Goal: Book appointment/travel/reservation

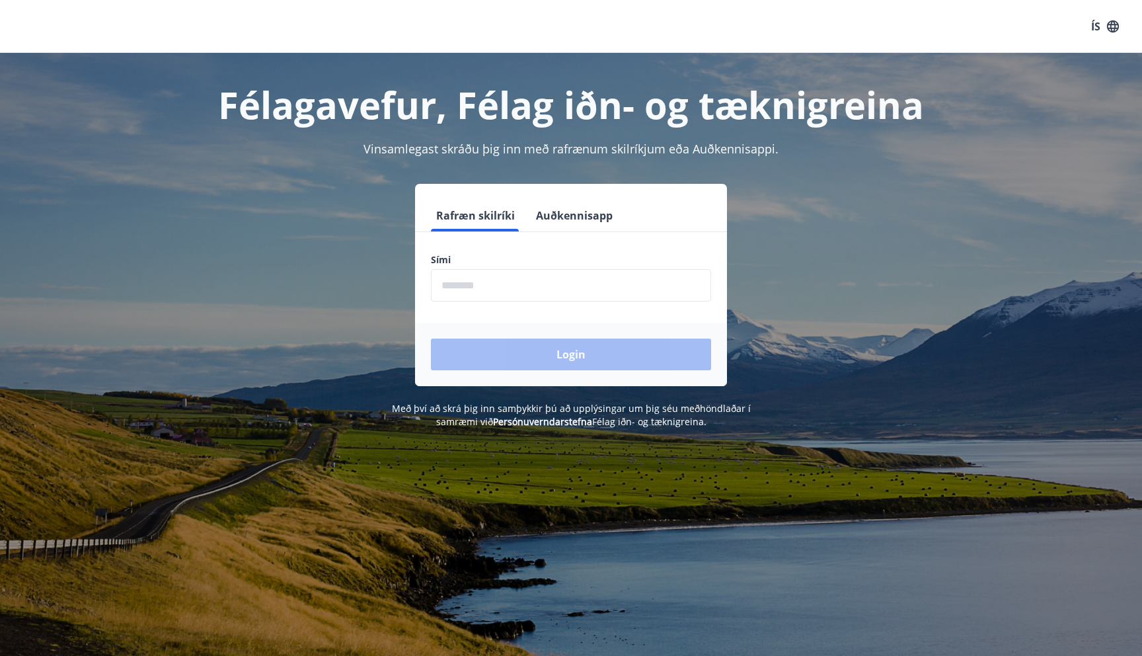
click at [555, 288] on input "phone" at bounding box center [571, 285] width 280 height 32
type input "********"
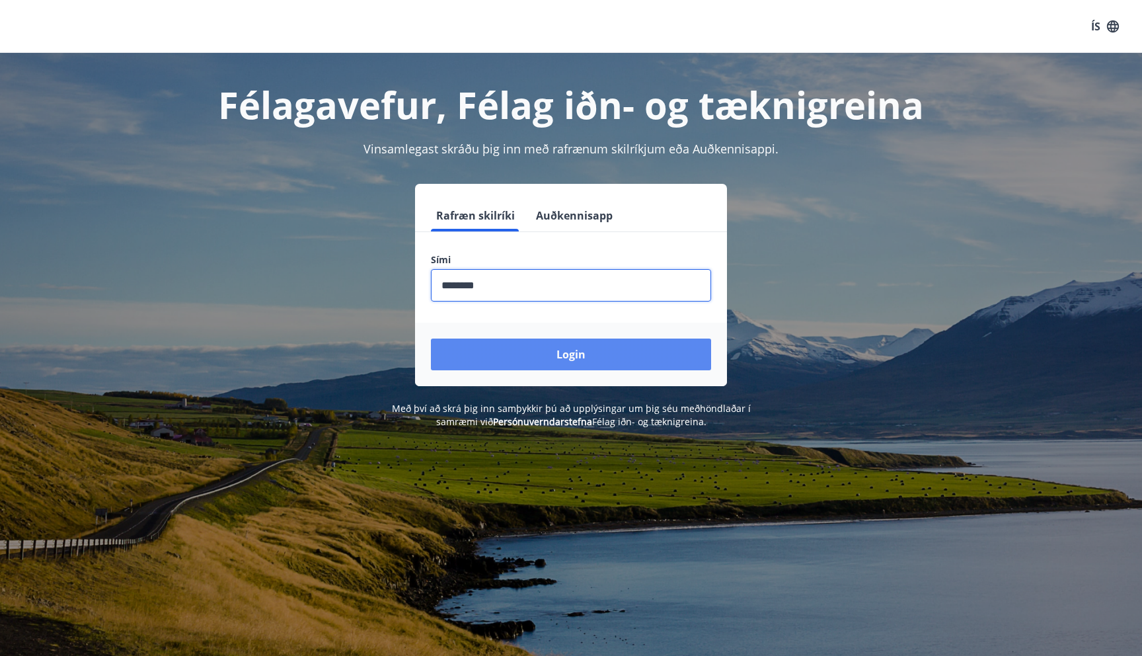
click at [533, 344] on button "Login" at bounding box center [571, 354] width 280 height 32
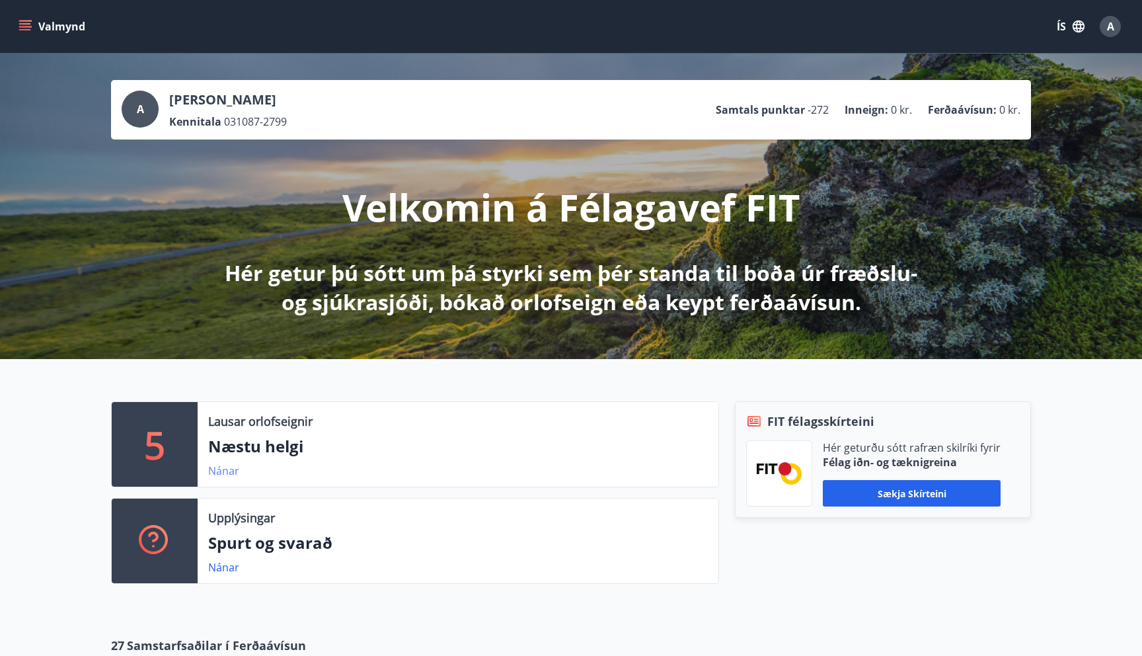
click at [226, 470] on link "Nánar" at bounding box center [223, 470] width 31 height 15
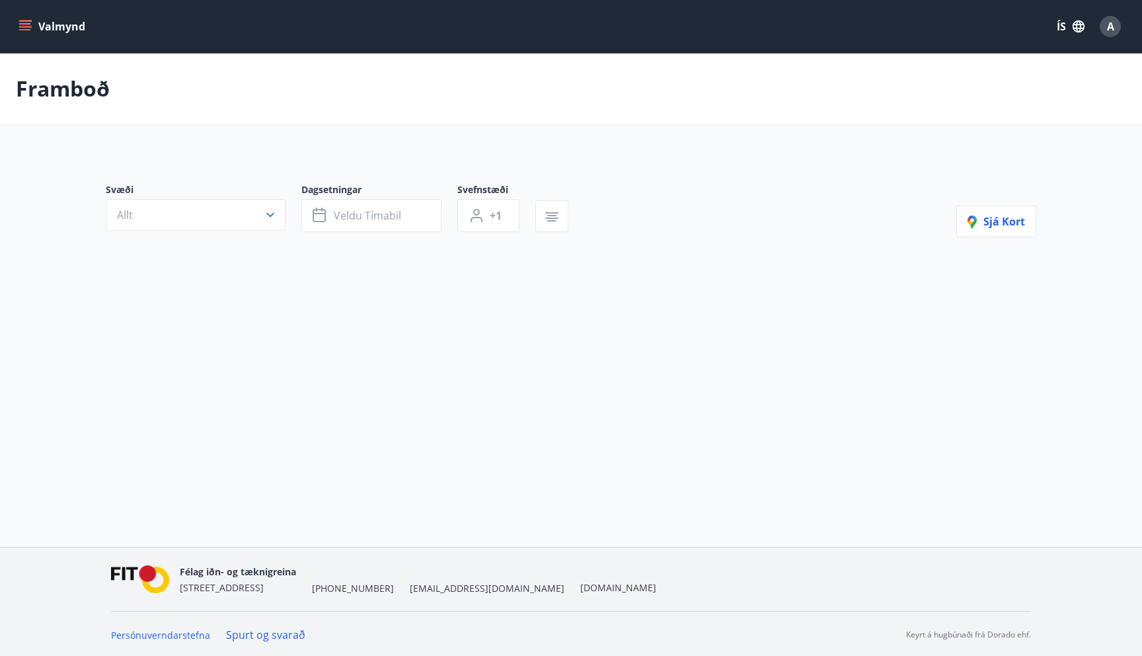
type input "*"
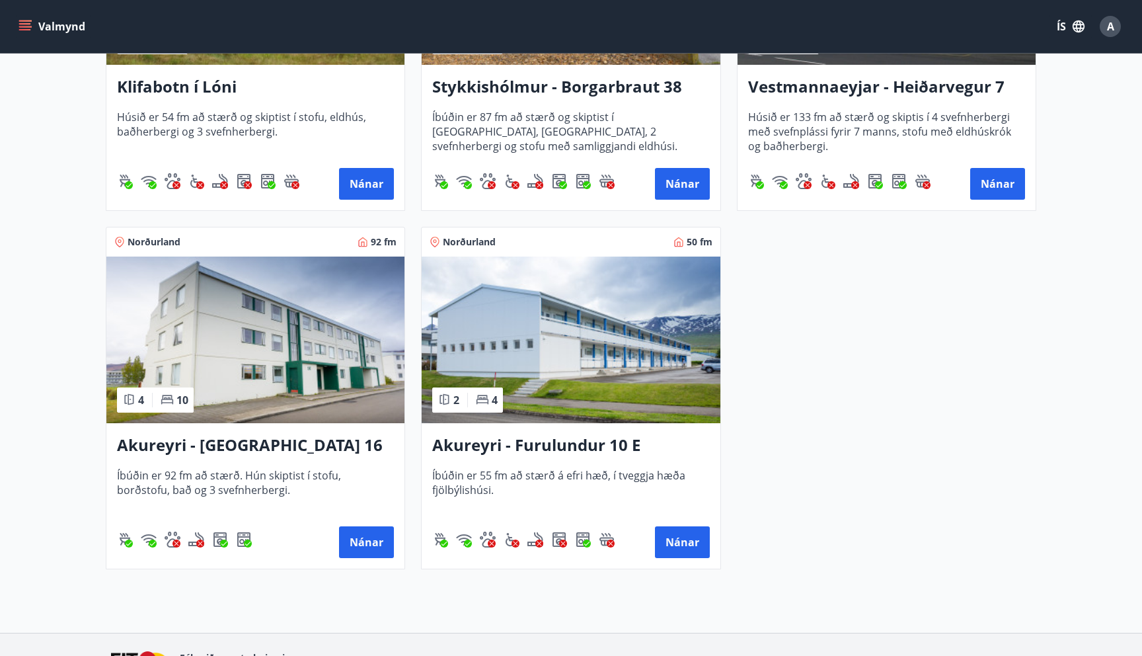
scroll to position [455, 0]
